Goal: Task Accomplishment & Management: Manage account settings

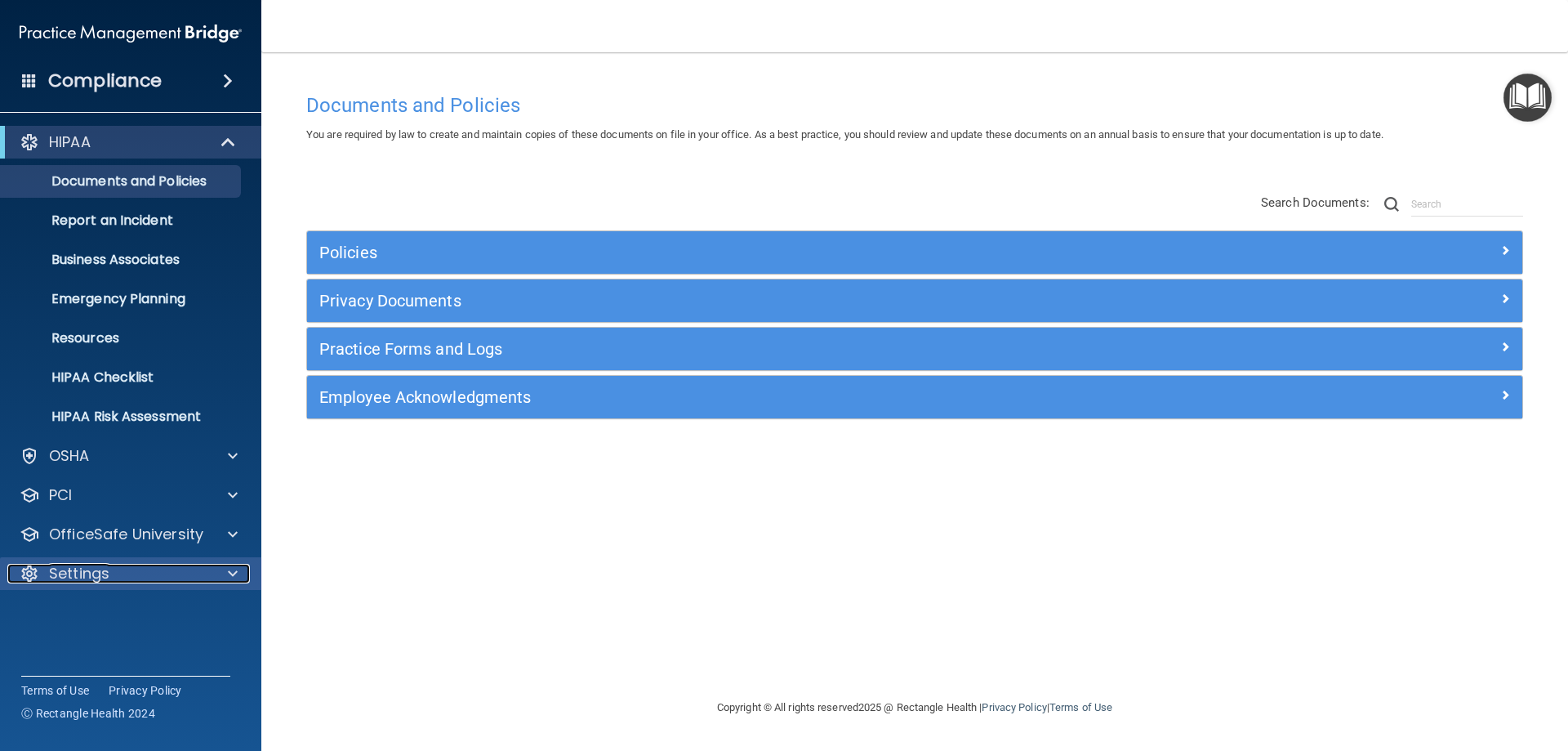
click at [116, 574] on div "Settings" at bounding box center [108, 574] width 203 height 20
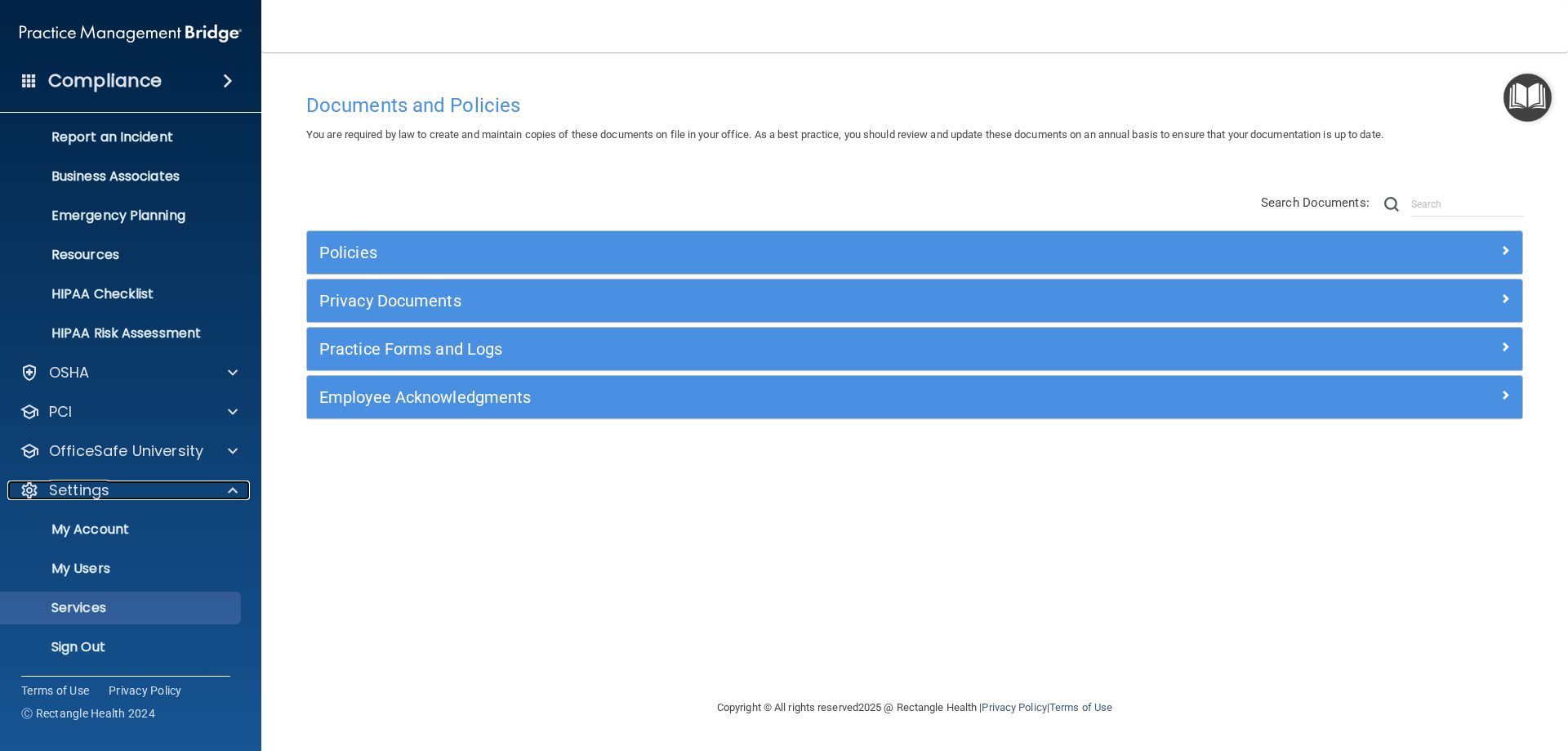
scroll to position [84, 0]
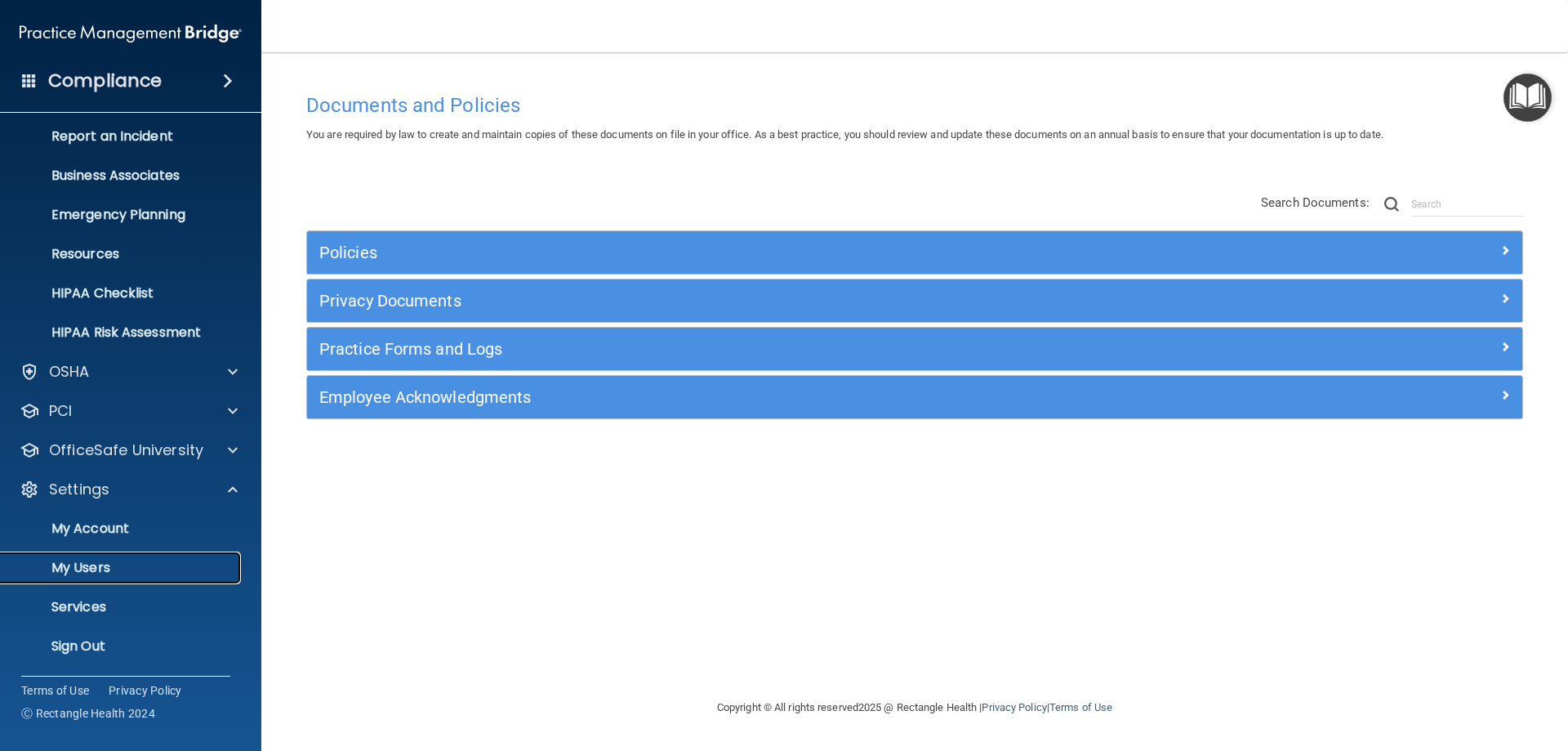
click at [125, 573] on p "My Users" at bounding box center [122, 568] width 223 height 16
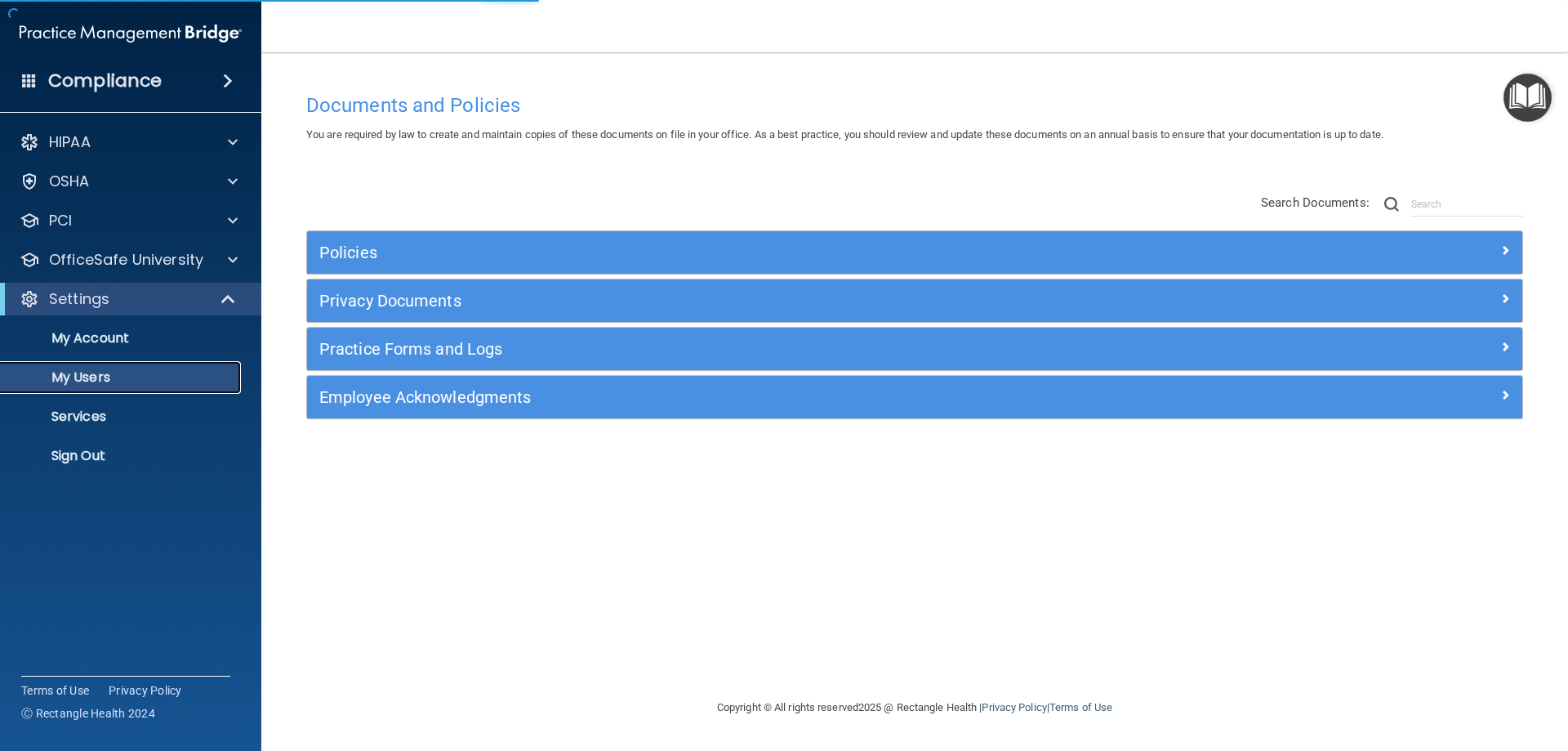
select select "20"
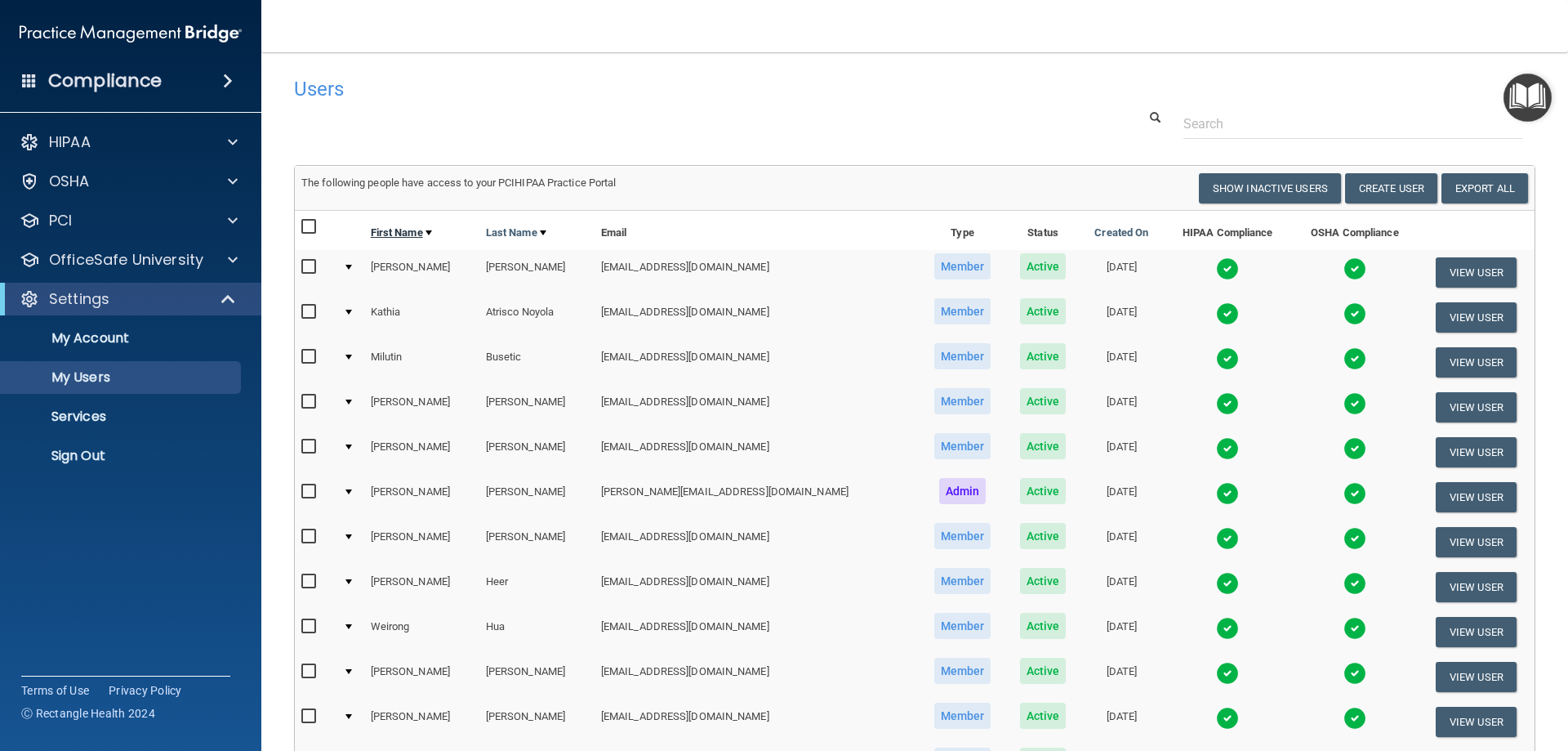
click at [407, 232] on link "First Name" at bounding box center [401, 233] width 61 height 20
select select "20"
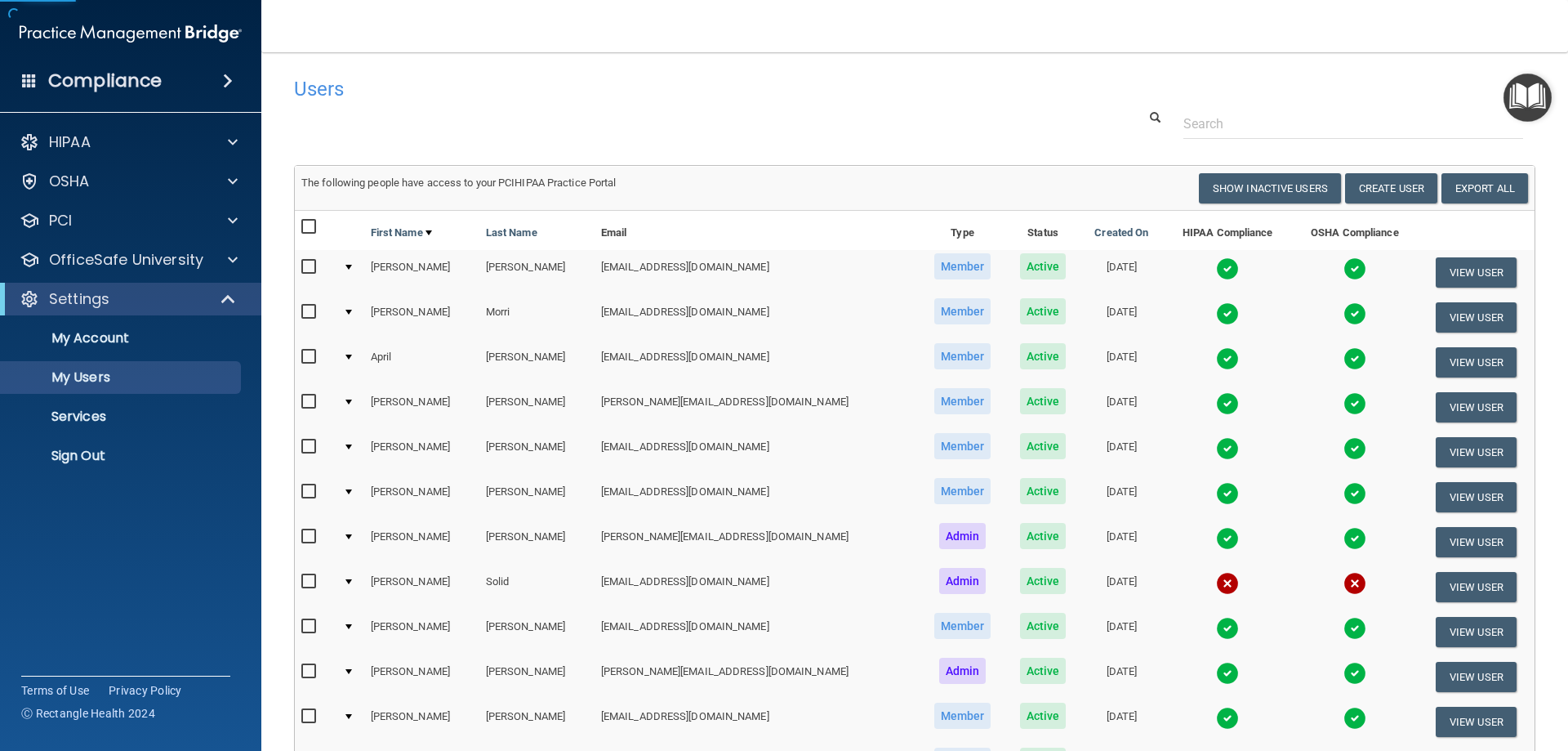
scroll to position [163, 0]
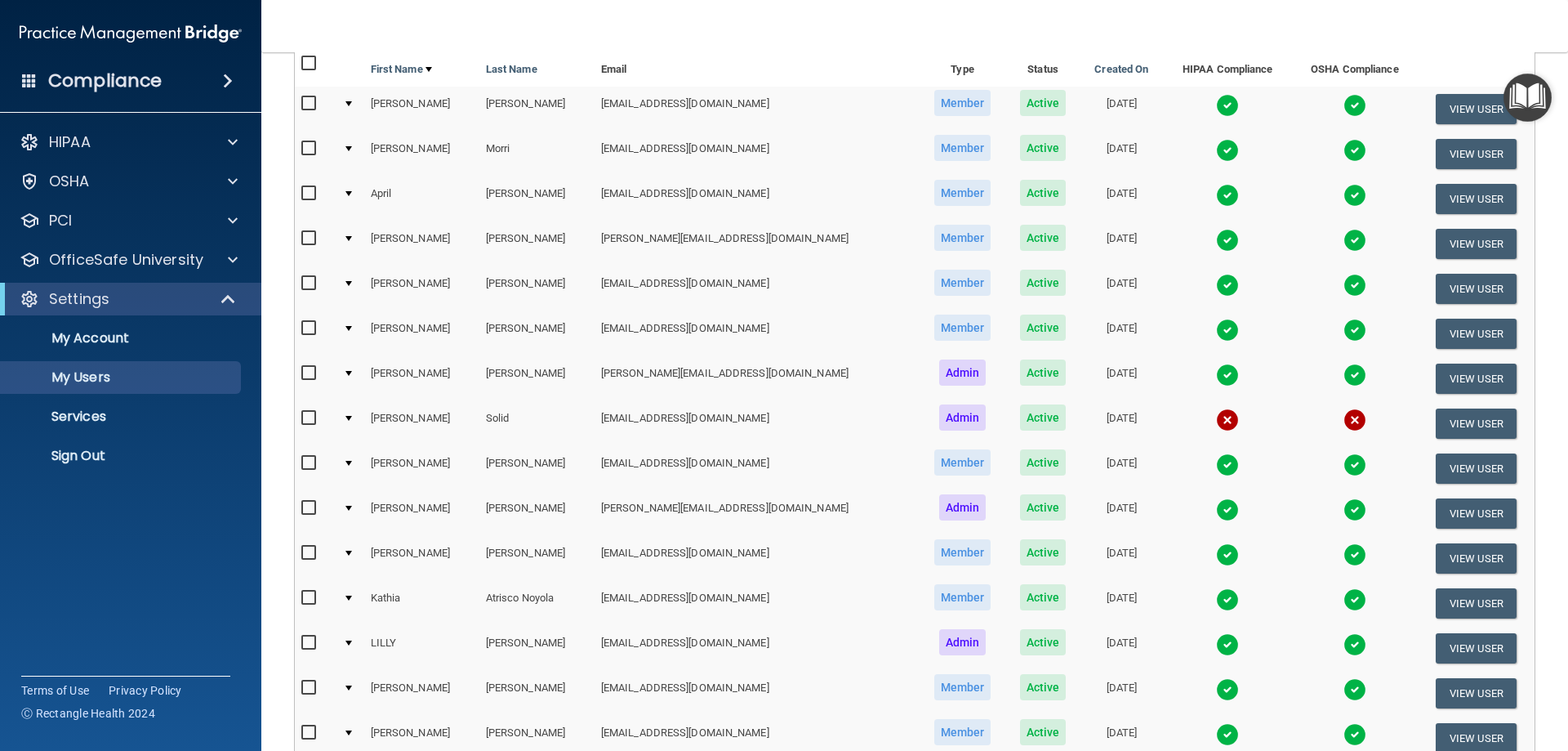
click at [397, 419] on td "[PERSON_NAME]" at bounding box center [421, 423] width 115 height 45
click at [1436, 415] on button "View User" at bounding box center [1476, 423] width 81 height 30
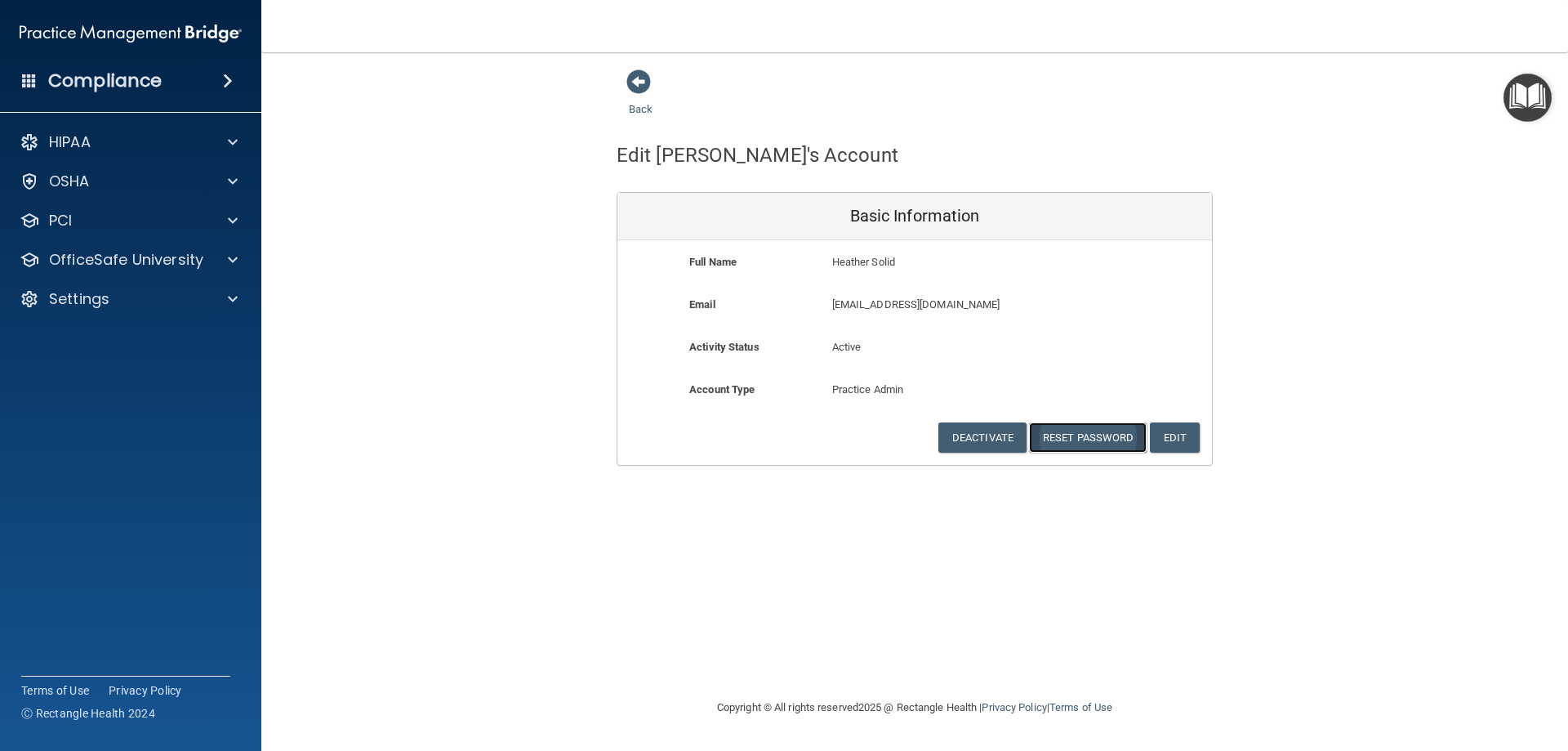
click at [1082, 438] on button "Reset Password" at bounding box center [1088, 437] width 118 height 30
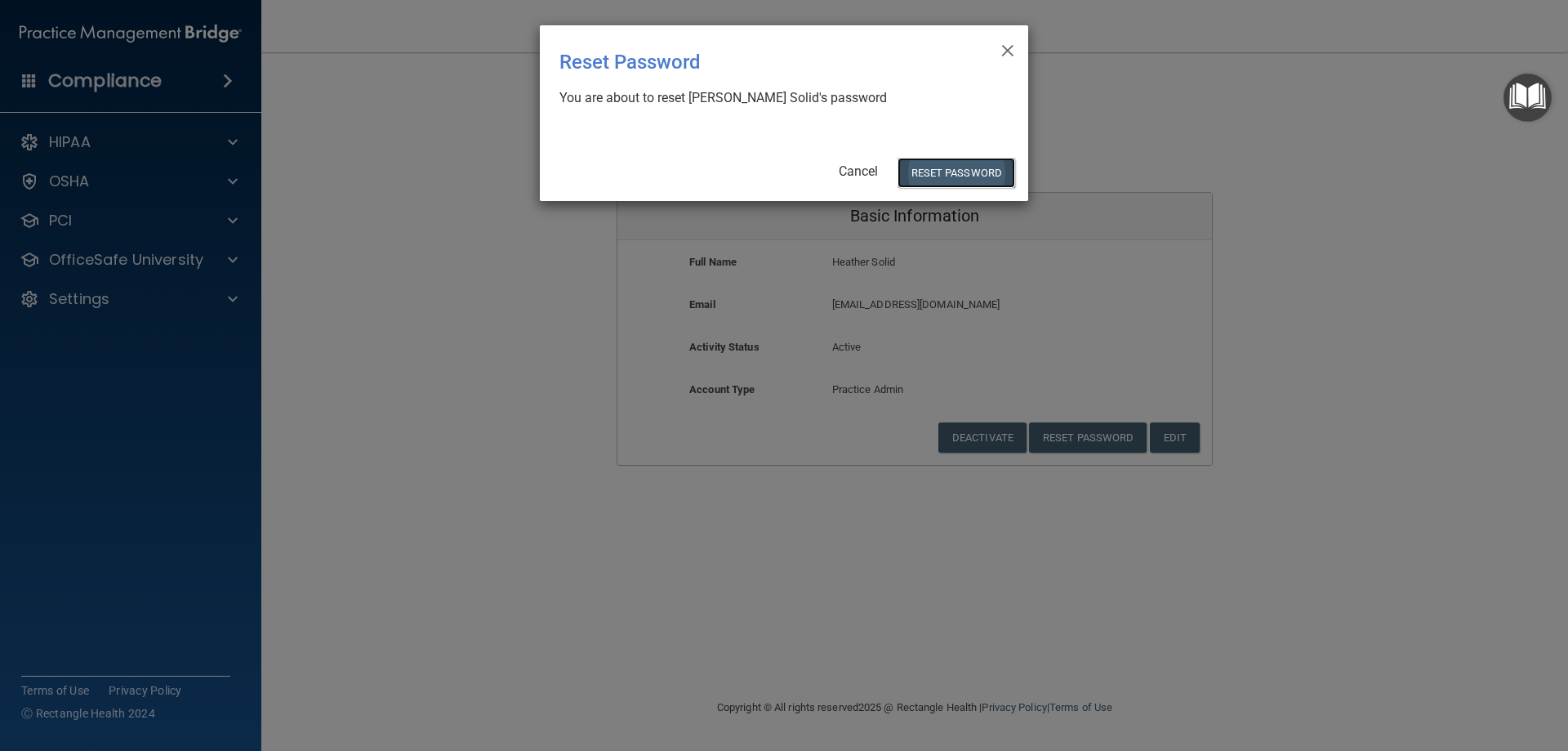
click at [983, 180] on button "Reset Password" at bounding box center [957, 173] width 118 height 30
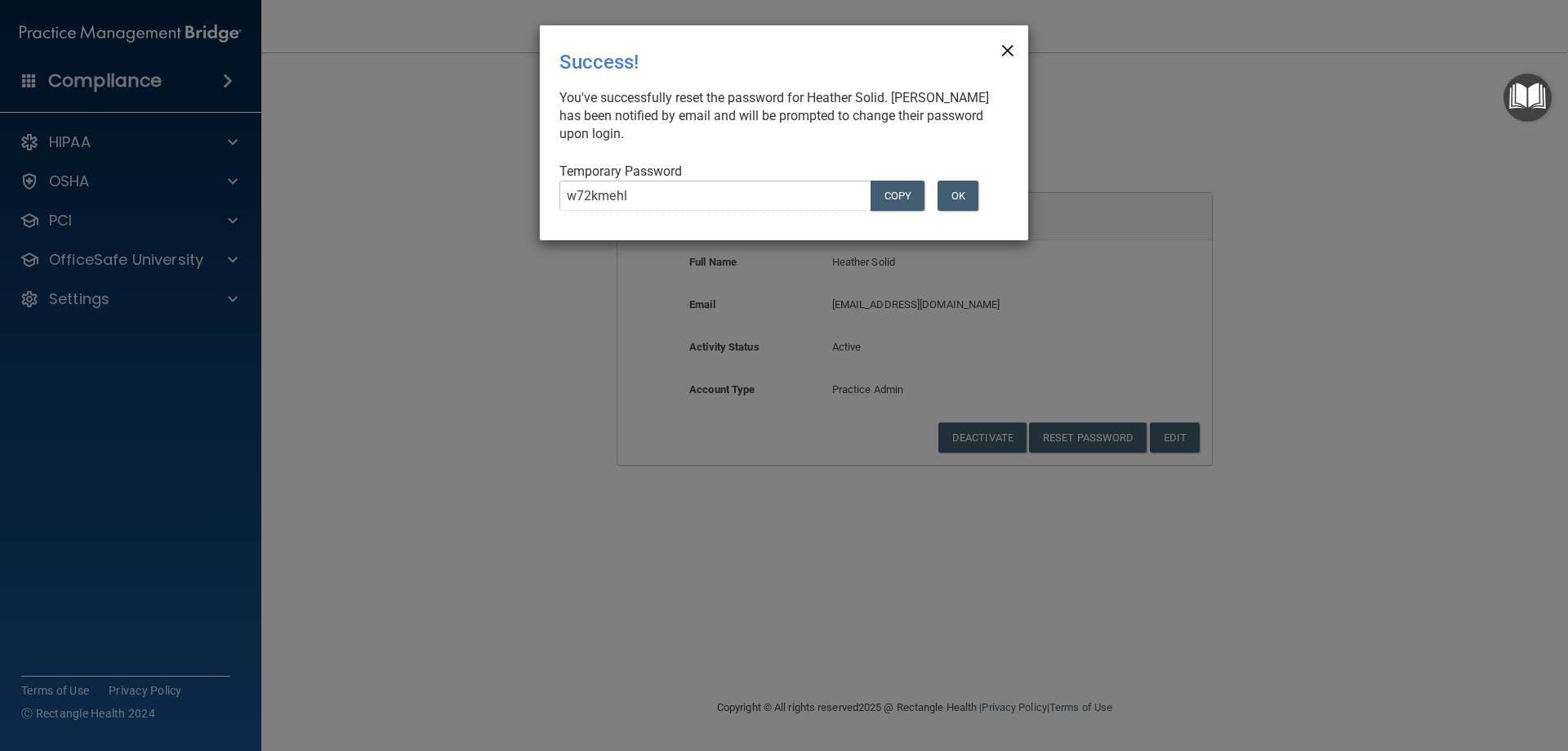
click at [1006, 54] on span "×" at bounding box center [1008, 48] width 15 height 33
